Goal: Information Seeking & Learning: Learn about a topic

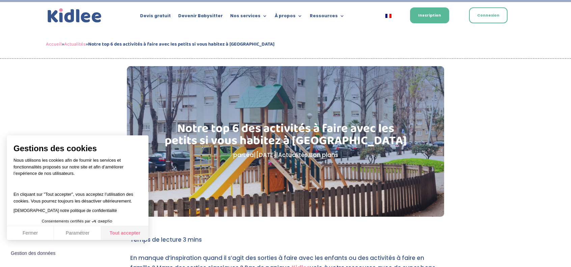
click at [134, 232] on button "Tout accepter" at bounding box center [124, 233] width 47 height 14
checkbox input "true"
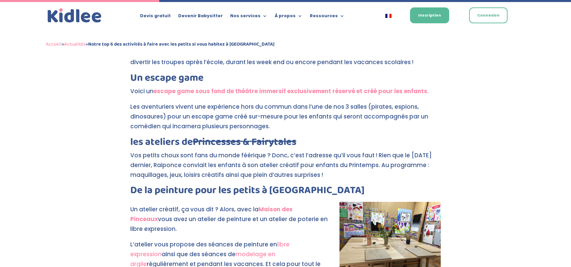
scroll to position [270, 0]
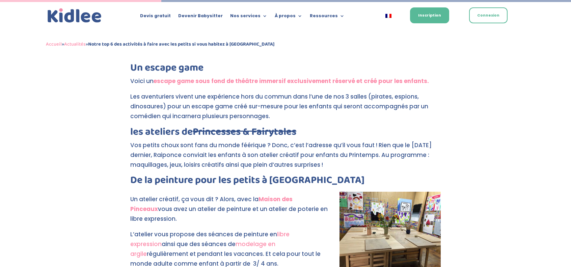
drag, startPoint x: 159, startPoint y: 140, endPoint x: 249, endPoint y: 139, distance: 90.4
click at [249, 140] on p "Vos petits choux sont fans du monde féérique ? Donc, c’est l’adresse qu’il vous…" at bounding box center [285, 157] width 310 height 35
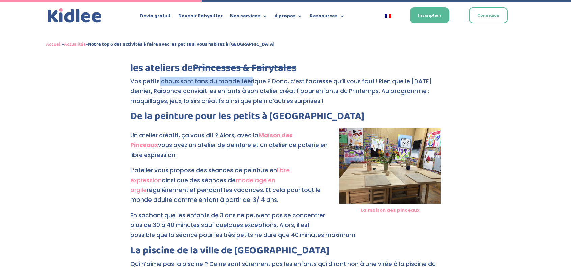
scroll to position [337, 0]
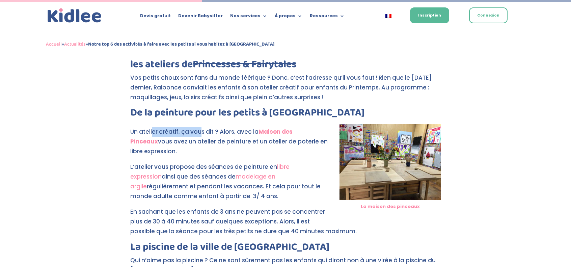
drag, startPoint x: 153, startPoint y: 120, endPoint x: 204, endPoint y: 120, distance: 51.6
click at [201, 127] on p "Un atelier créatif, ça vous dit ? Alors, avec la Maison des Pinceaux vous avez …" at bounding box center [285, 144] width 310 height 35
drag, startPoint x: 236, startPoint y: 123, endPoint x: 244, endPoint y: 123, distance: 8.1
click at [244, 127] on p "Un atelier créatif, ça vous dit ? Alors, avec la Maison des Pinceaux vous avez …" at bounding box center [285, 144] width 310 height 35
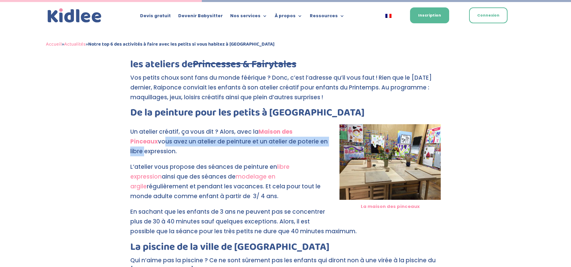
drag, startPoint x: 134, startPoint y: 131, endPoint x: 327, endPoint y: 134, distance: 193.0
click at [327, 134] on p "Un atelier créatif, ça vous dit ? Alors, avec la Maison des Pinceaux vous avez …" at bounding box center [285, 144] width 310 height 35
click at [296, 134] on p "Un atelier créatif, ça vous dit ? Alors, avec la Maison des Pinceaux vous avez …" at bounding box center [285, 144] width 310 height 35
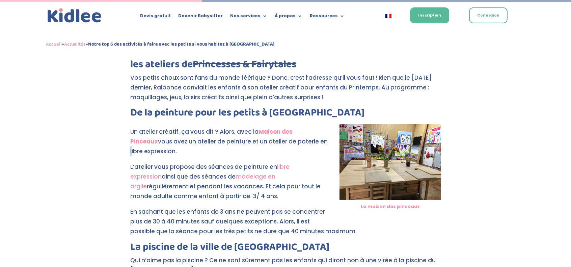
click at [296, 134] on p "Un atelier créatif, ça vous dit ? Alors, avec la Maison des Pinceaux vous avez …" at bounding box center [285, 144] width 310 height 35
drag, startPoint x: 161, startPoint y: 154, endPoint x: 259, endPoint y: 155, distance: 98.9
click at [259, 162] on p "L’atelier vous propose des séances de peinture en libre expression ainsi que de…" at bounding box center [285, 184] width 310 height 45
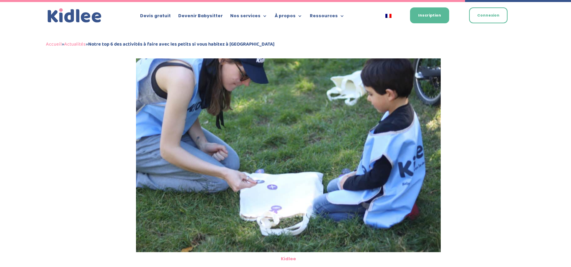
scroll to position [709, 0]
